Goal: Task Accomplishment & Management: Complete application form

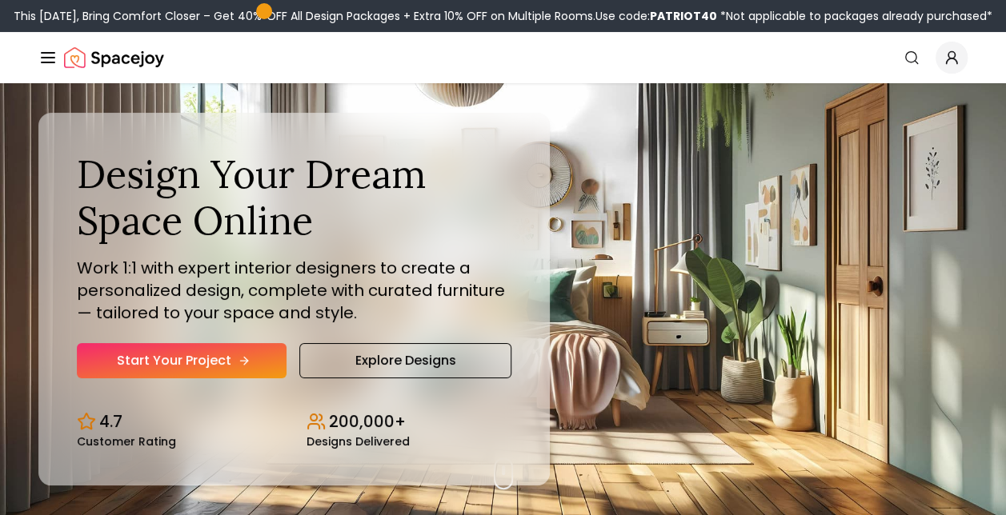
click at [206, 355] on link "Start Your Project" at bounding box center [182, 360] width 210 height 35
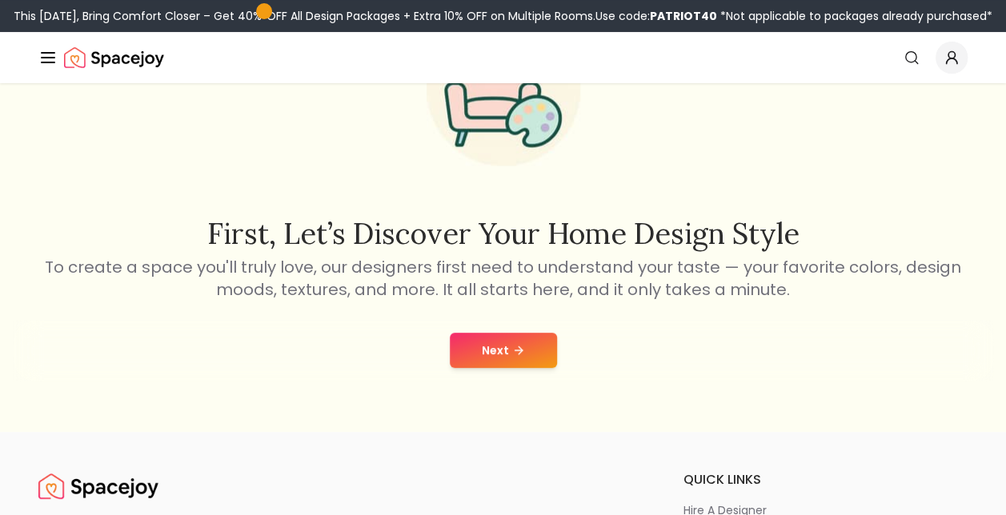
scroll to position [160, 0]
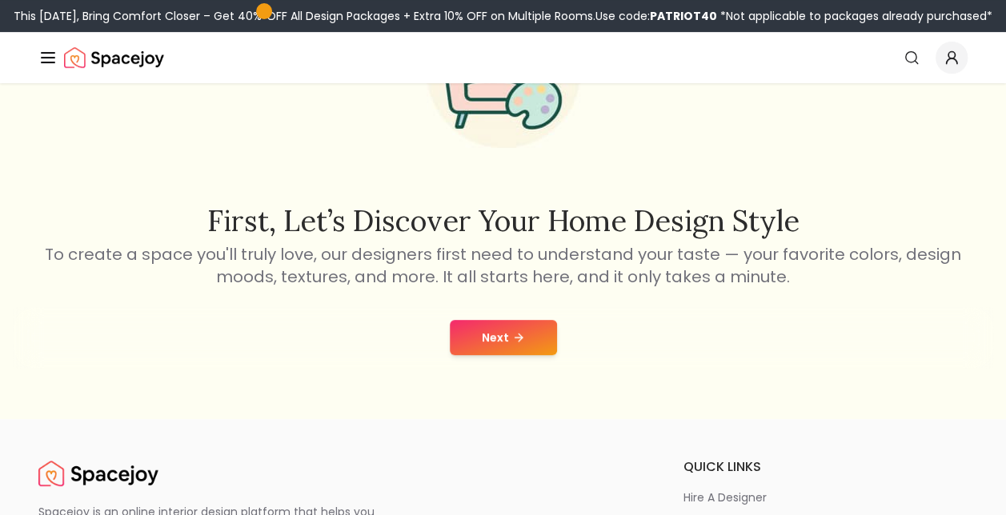
click at [507, 342] on button "Next" at bounding box center [503, 337] width 107 height 35
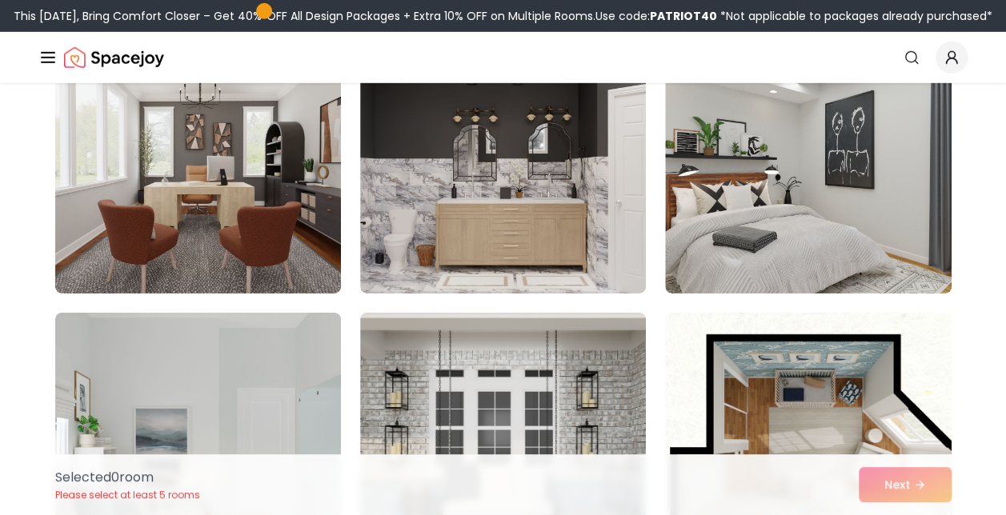
scroll to position [2400, 0]
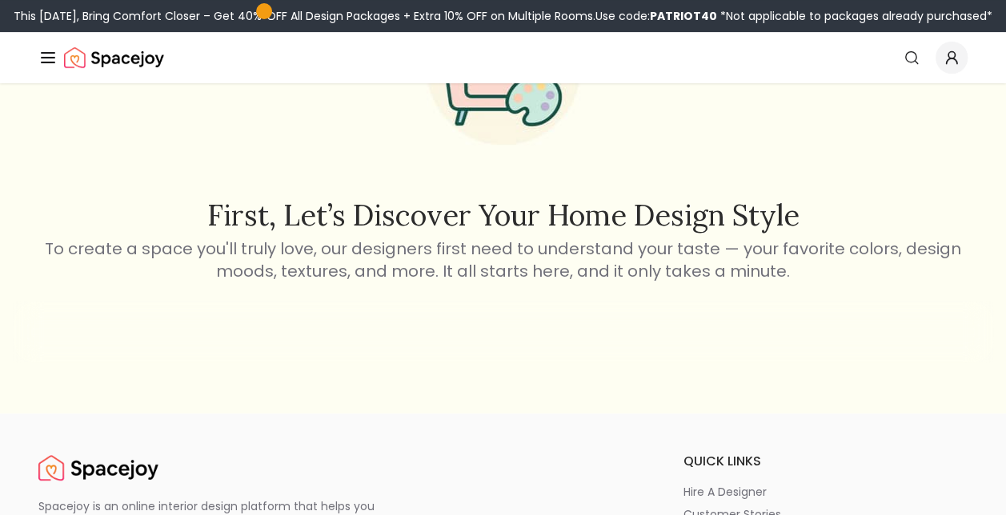
scroll to position [160, 0]
